Goal: Download file/media

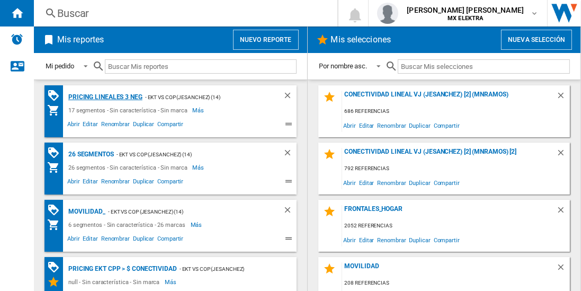
click at [105, 96] on div "Pricing lineales 3 neg" at bounding box center [104, 97] width 77 height 13
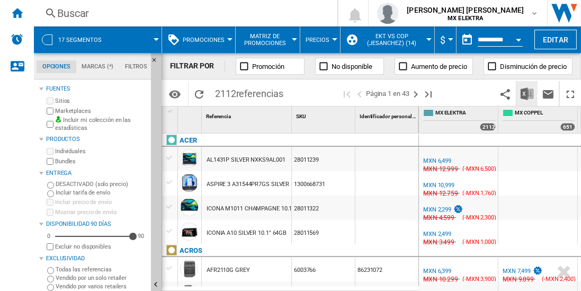
click at [528, 93] on img "Descargar en Excel" at bounding box center [527, 93] width 13 height 13
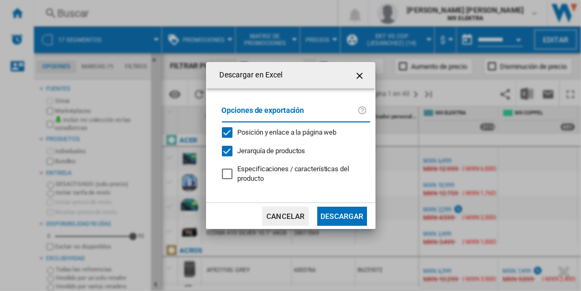
click at [342, 215] on button "Descargar" at bounding box center [341, 216] width 49 height 19
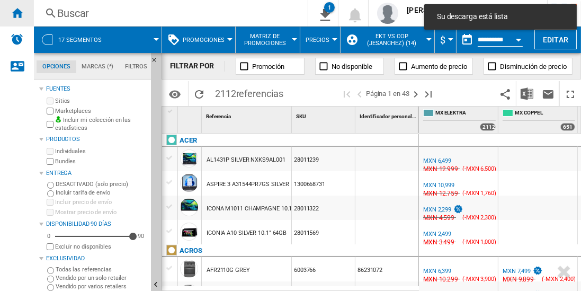
click at [17, 13] on ng-md-icon "Inicio" at bounding box center [17, 12] width 13 height 13
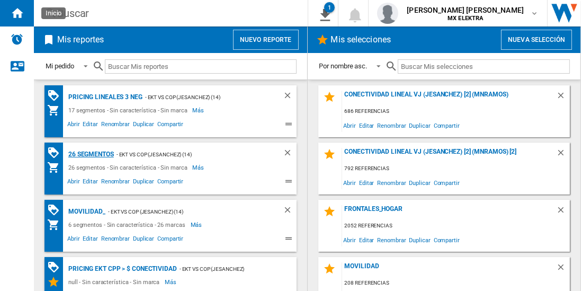
click at [92, 153] on div "26 segmentos" at bounding box center [90, 154] width 48 height 13
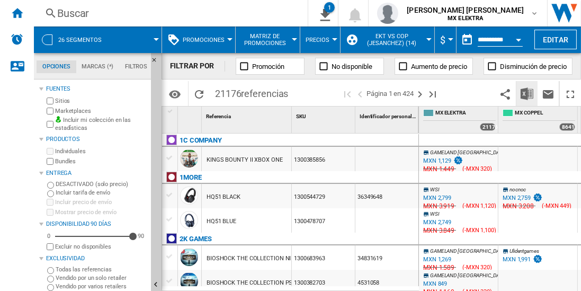
click at [528, 93] on img "Descargar en Excel" at bounding box center [527, 93] width 13 height 13
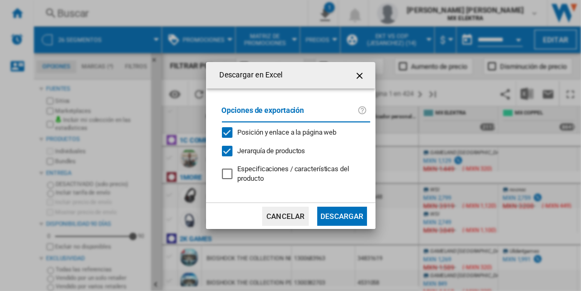
click at [342, 215] on button "Descargar" at bounding box center [341, 216] width 49 height 19
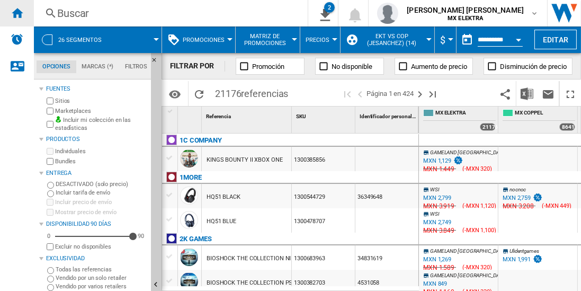
click at [17, 13] on ng-md-icon "Inicio" at bounding box center [17, 12] width 13 height 13
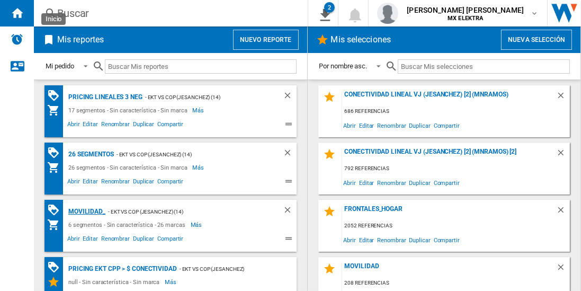
click at [85, 210] on div "MOVILIDAD_" at bounding box center [86, 211] width 40 height 13
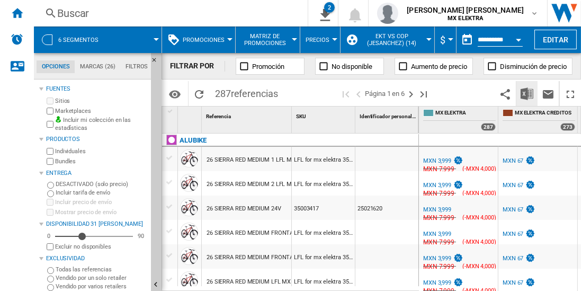
click at [528, 93] on img "Descargar en Excel" at bounding box center [527, 93] width 13 height 13
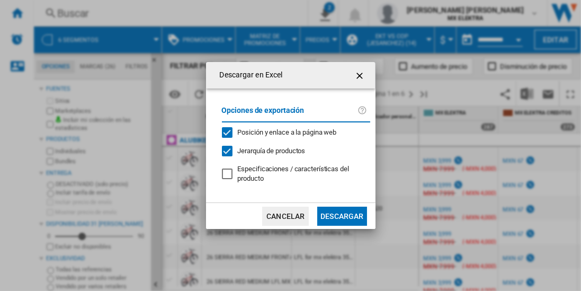
click at [342, 215] on button "Descargar" at bounding box center [341, 216] width 49 height 19
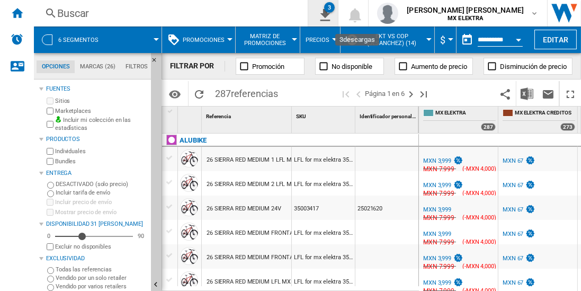
click at [338, 20] on button "3" at bounding box center [323, 13] width 30 height 27
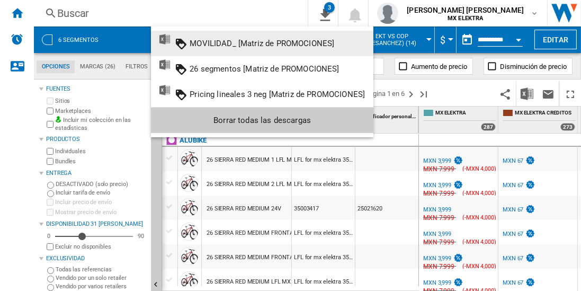
click at [293, 21] on md-backdrop at bounding box center [290, 145] width 581 height 291
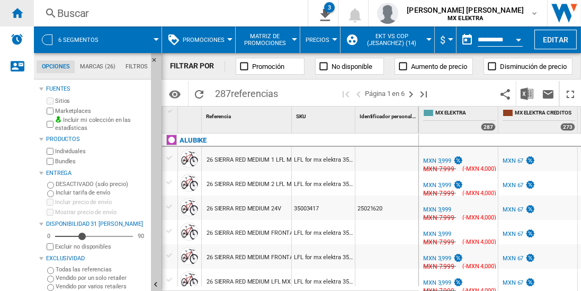
click at [17, 13] on ng-md-icon "Inicio" at bounding box center [17, 12] width 13 height 13
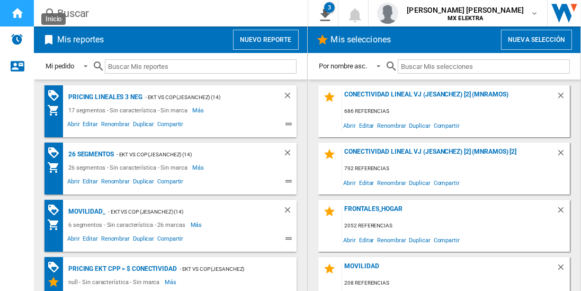
click at [17, 13] on ng-md-icon "Inicio" at bounding box center [17, 12] width 13 height 13
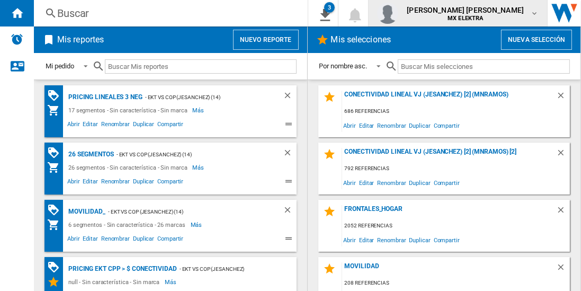
click at [499, 13] on span "[PERSON_NAME] [PERSON_NAME]" at bounding box center [465, 10] width 117 height 11
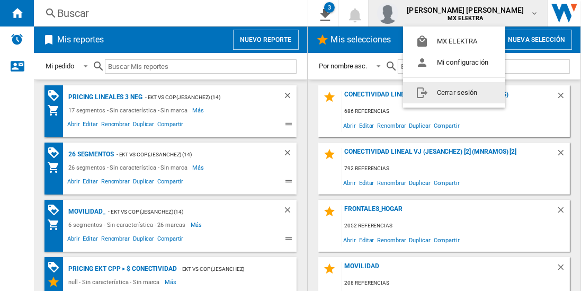
click at [436, 91] on button "Cerrar sesión" at bounding box center [454, 92] width 102 height 21
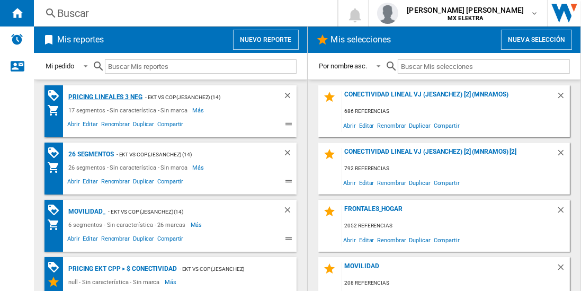
click at [105, 96] on div "Pricing lineales 3 neg" at bounding box center [104, 97] width 77 height 13
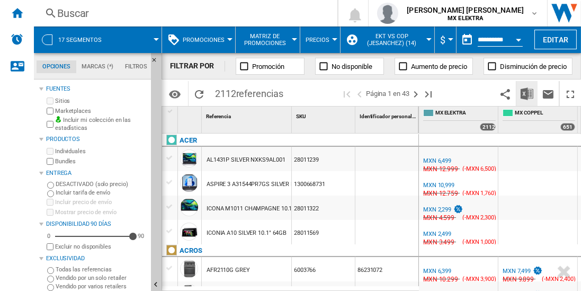
click at [528, 93] on img "Descargar en Excel" at bounding box center [527, 93] width 13 height 13
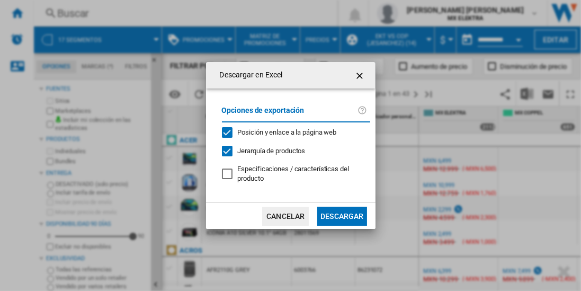
click at [342, 215] on button "Descargar" at bounding box center [341, 216] width 49 height 19
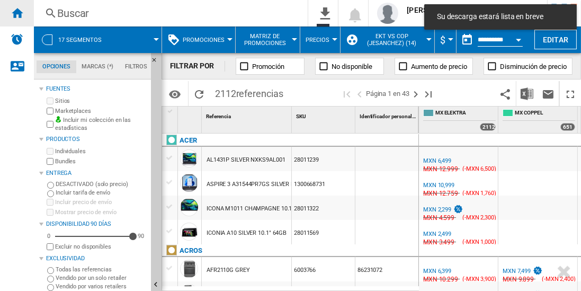
click at [17, 13] on ng-md-icon "Inicio" at bounding box center [17, 12] width 13 height 13
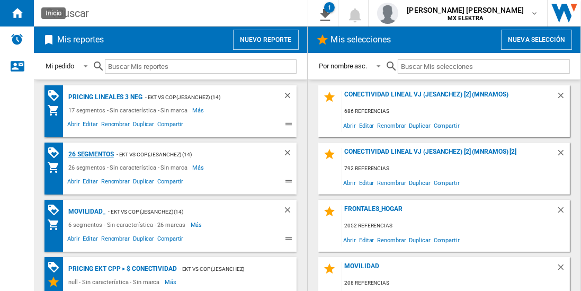
click at [92, 153] on div "26 segmentos" at bounding box center [90, 154] width 48 height 13
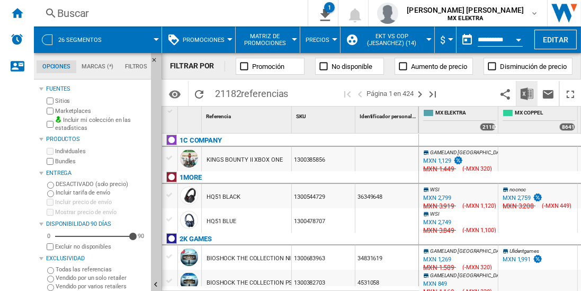
click at [528, 93] on img "Descargar en Excel" at bounding box center [527, 93] width 13 height 13
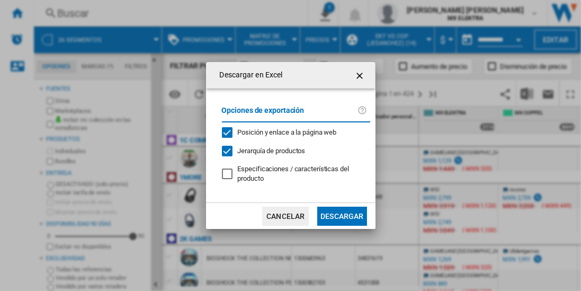
click at [342, 215] on button "Descargar" at bounding box center [341, 216] width 49 height 19
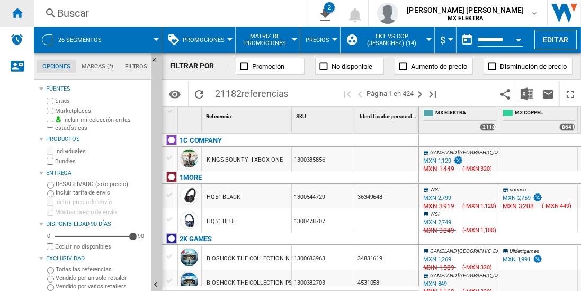
click at [17, 13] on ng-md-icon "Inicio" at bounding box center [17, 12] width 13 height 13
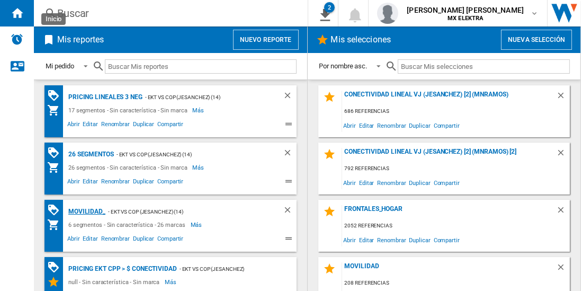
click at [85, 210] on div "MOVILIDAD_" at bounding box center [86, 211] width 40 height 13
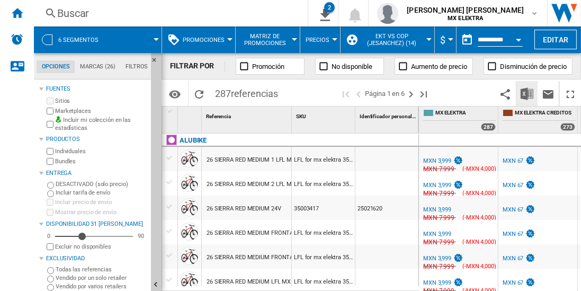
click at [528, 93] on img "Descargar en Excel" at bounding box center [527, 93] width 13 height 13
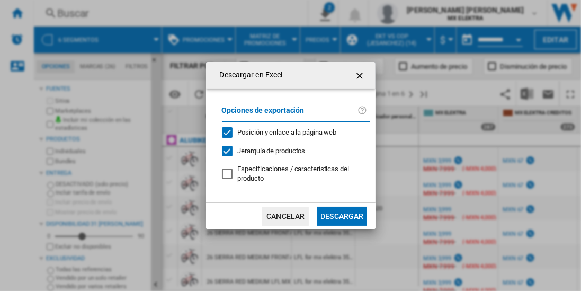
click at [342, 215] on button "Descargar" at bounding box center [341, 216] width 49 height 19
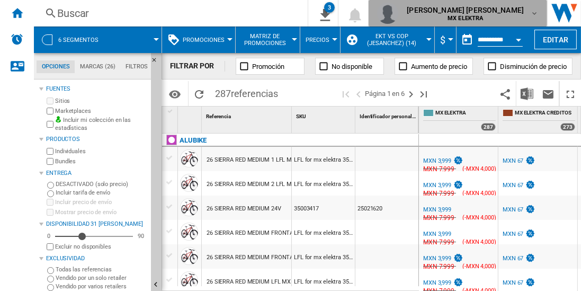
click at [509, 16] on span "MX ELEKTRA" at bounding box center [465, 18] width 117 height 6
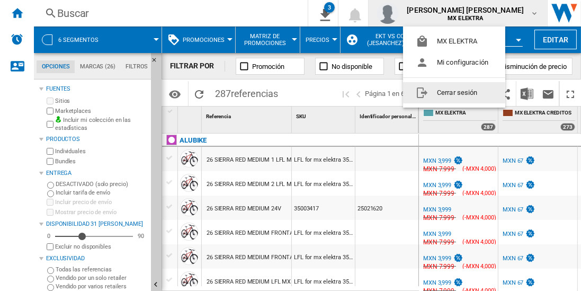
click at [461, 90] on button "Cerrar sesión" at bounding box center [454, 92] width 102 height 21
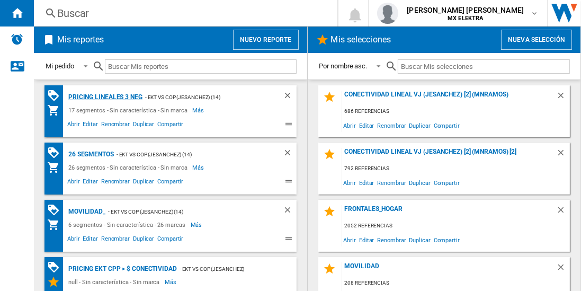
click at [105, 96] on div "Pricing lineales 3 neg" at bounding box center [104, 97] width 77 height 13
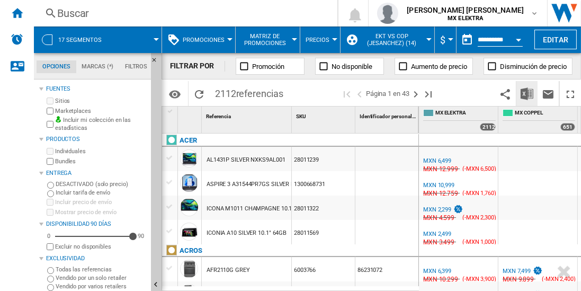
click at [528, 93] on img "Descargar en Excel" at bounding box center [527, 93] width 13 height 13
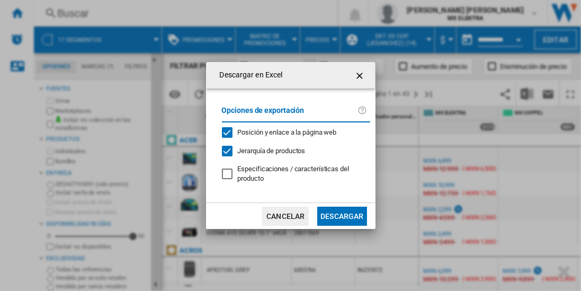
click at [342, 215] on button "Descargar" at bounding box center [341, 216] width 49 height 19
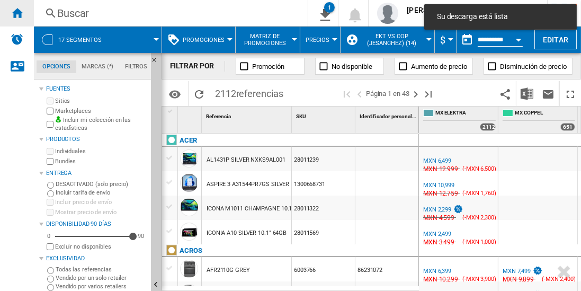
click at [17, 13] on ng-md-icon "Inicio" at bounding box center [17, 12] width 13 height 13
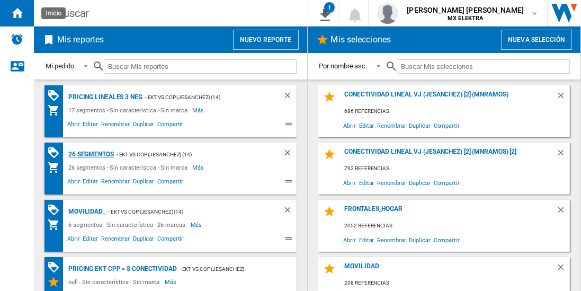
click at [92, 153] on div "26 segmentos" at bounding box center [90, 154] width 48 height 13
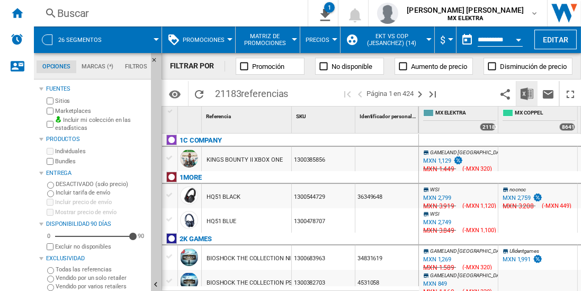
click at [528, 93] on img "Descargar en Excel" at bounding box center [527, 93] width 13 height 13
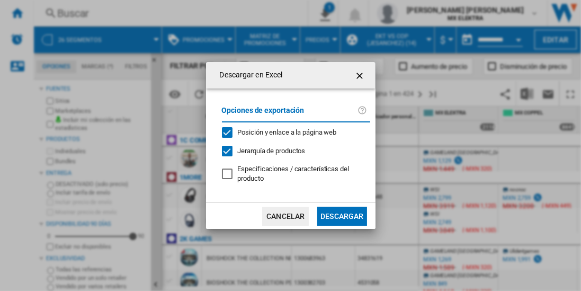
click at [342, 215] on button "Descargar" at bounding box center [341, 216] width 49 height 19
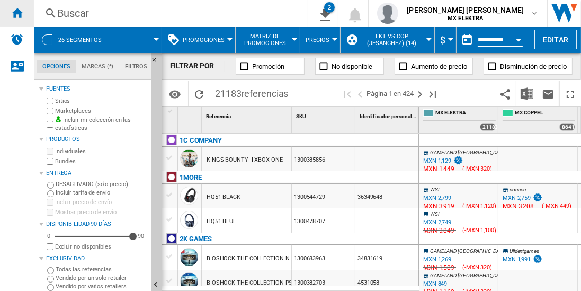
click at [17, 13] on ng-md-icon "Inicio" at bounding box center [17, 12] width 13 height 13
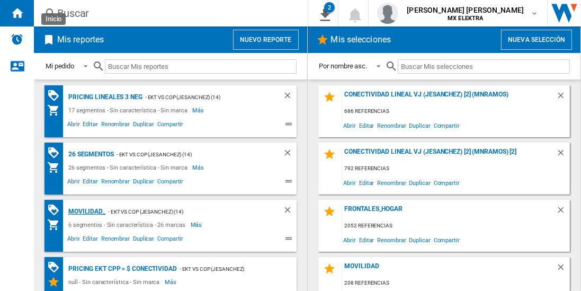
click at [85, 210] on div "MOVILIDAD_" at bounding box center [86, 211] width 40 height 13
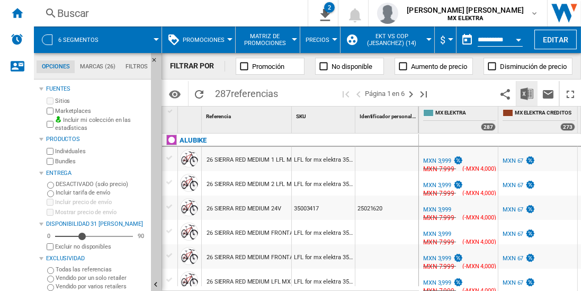
click at [528, 93] on img "Descargar en Excel" at bounding box center [527, 93] width 13 height 13
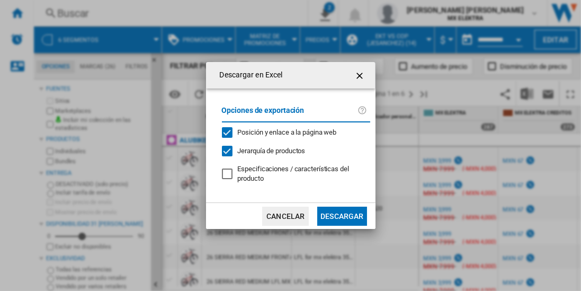
click at [342, 215] on button "Descargar" at bounding box center [341, 216] width 49 height 19
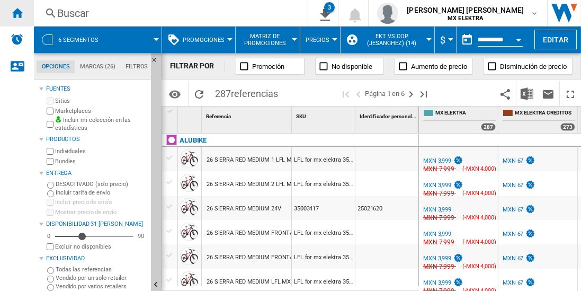
click at [17, 13] on ng-md-icon "Inicio" at bounding box center [17, 12] width 13 height 13
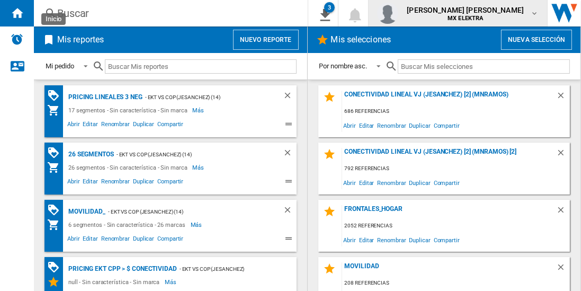
click at [475, 13] on span "[PERSON_NAME] [PERSON_NAME]" at bounding box center [465, 10] width 117 height 11
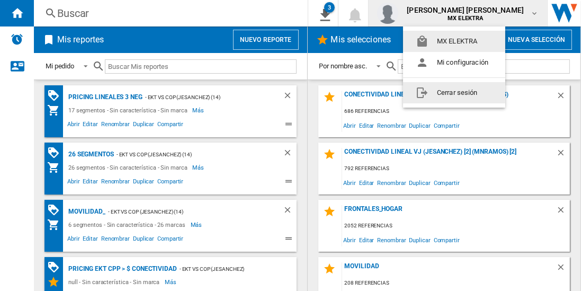
click at [454, 92] on button "Cerrar sesión" at bounding box center [454, 92] width 102 height 21
